Goal: Check status

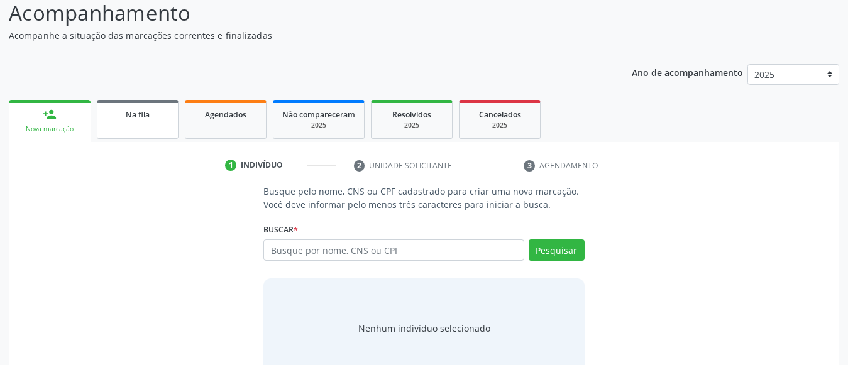
scroll to position [137, 0]
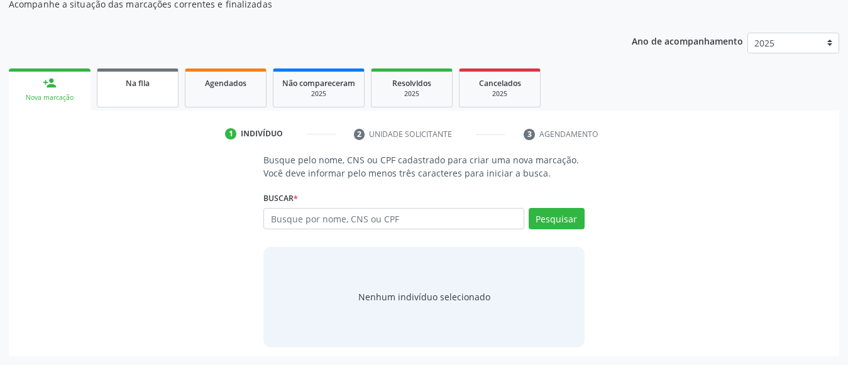
click at [137, 80] on span "Na fila" at bounding box center [138, 83] width 24 height 11
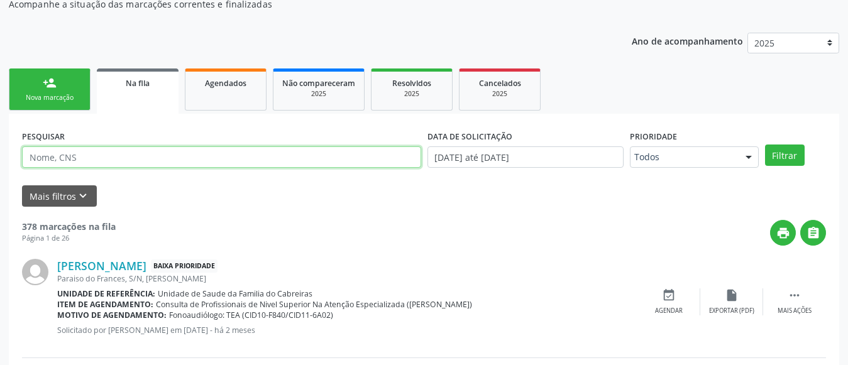
click at [182, 161] on input "text" at bounding box center [221, 156] width 399 height 21
click at [765, 145] on button "Filtrar" at bounding box center [785, 155] width 40 height 21
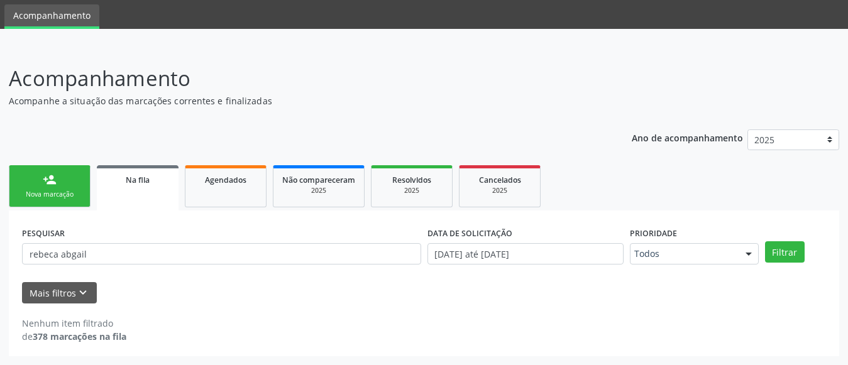
scroll to position [40, 0]
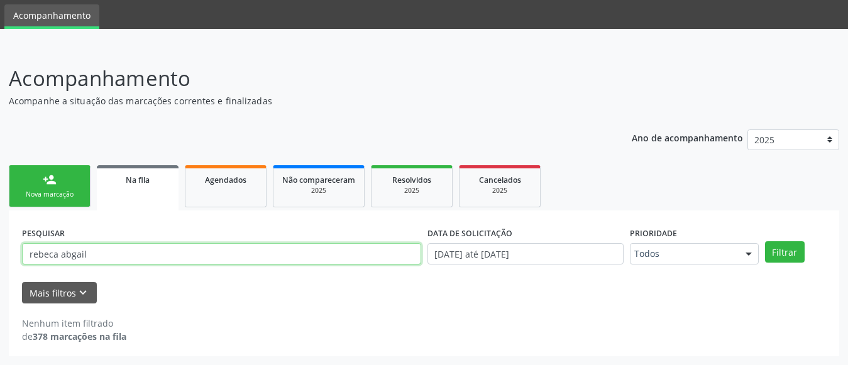
click at [152, 248] on input "rebeca abgail" at bounding box center [221, 253] width 399 height 21
click at [765, 241] on button "Filtrar" at bounding box center [785, 251] width 40 height 21
click at [129, 257] on input "rebeca" at bounding box center [221, 253] width 399 height 21
click at [765, 241] on button "Filtrar" at bounding box center [785, 251] width 40 height 21
click at [82, 248] on input "rebeca" at bounding box center [221, 253] width 399 height 21
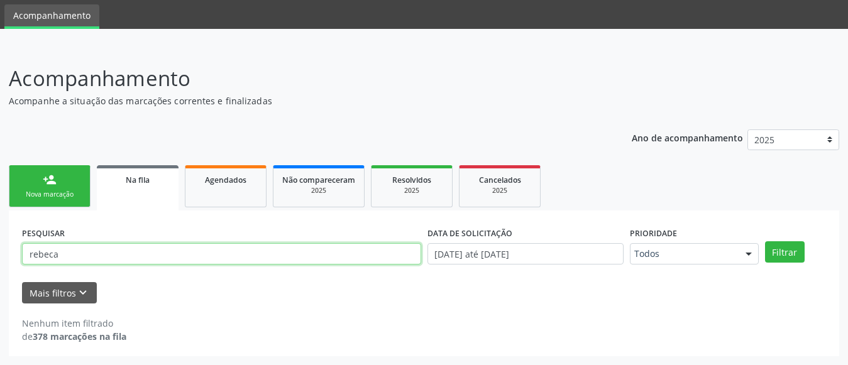
click at [82, 248] on input "rebeca" at bounding box center [221, 253] width 399 height 21
type input "[PERSON_NAME]"
click at [765, 241] on button "Filtrar" at bounding box center [785, 251] width 40 height 21
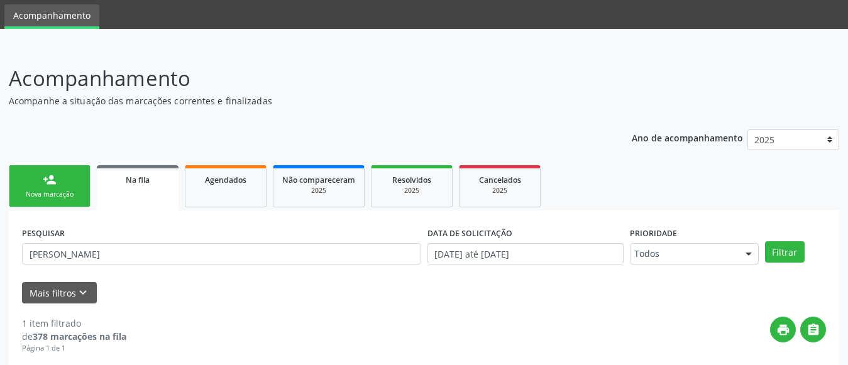
scroll to position [163, 0]
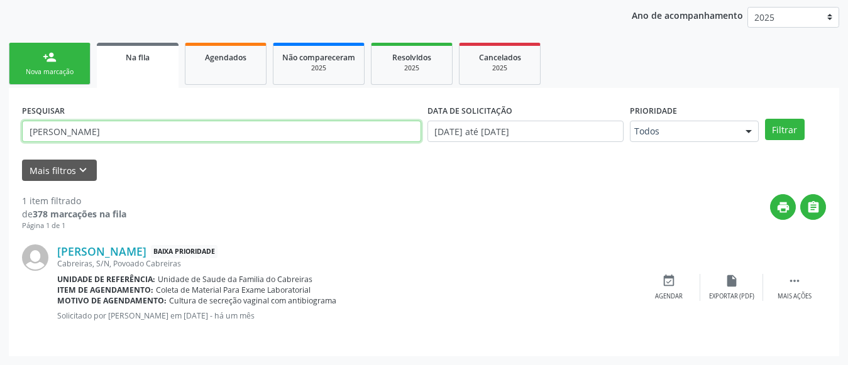
click at [82, 126] on input "[PERSON_NAME]" at bounding box center [221, 131] width 399 height 21
